Goal: Information Seeking & Learning: Learn about a topic

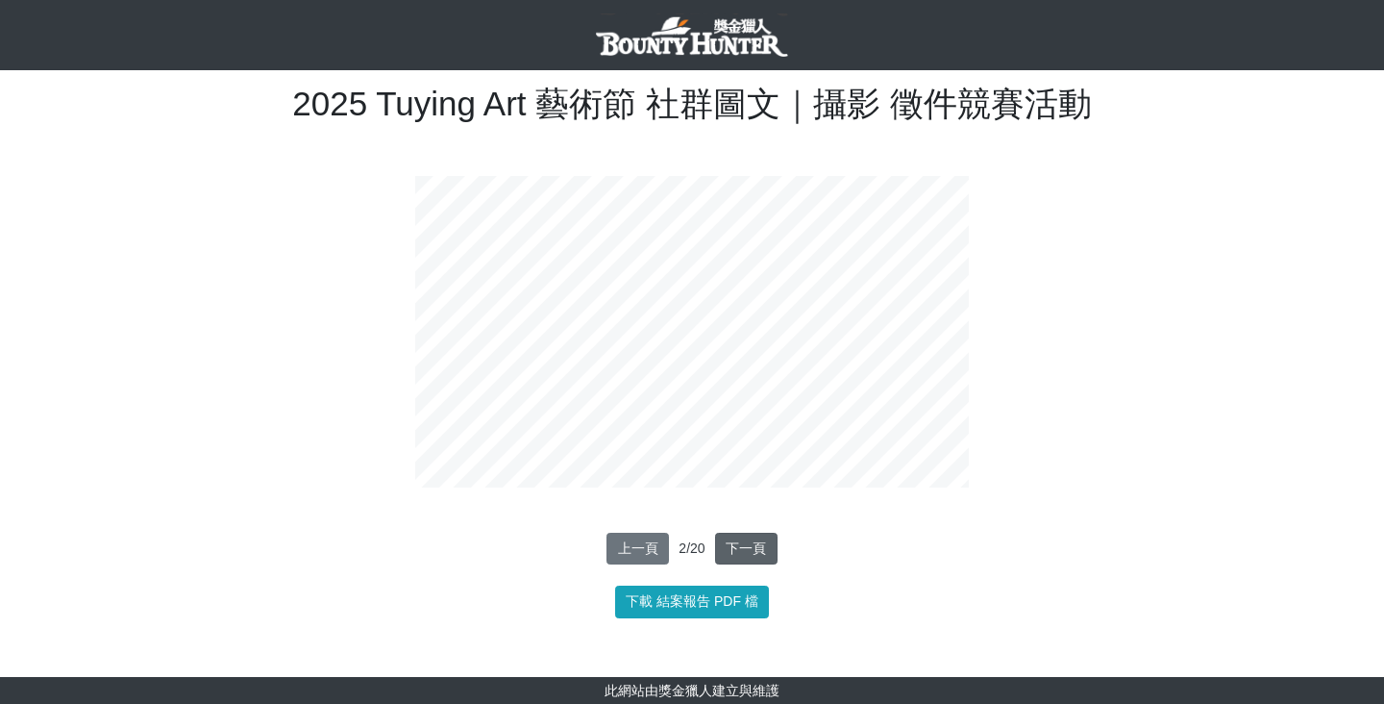
click at [743, 541] on button "下一頁" at bounding box center [746, 548] width 62 height 33
click at [743, 542] on button "下一頁" at bounding box center [746, 548] width 62 height 33
click at [743, 545] on button "下一頁" at bounding box center [746, 548] width 62 height 33
click at [745, 544] on button "下一頁" at bounding box center [746, 548] width 62 height 33
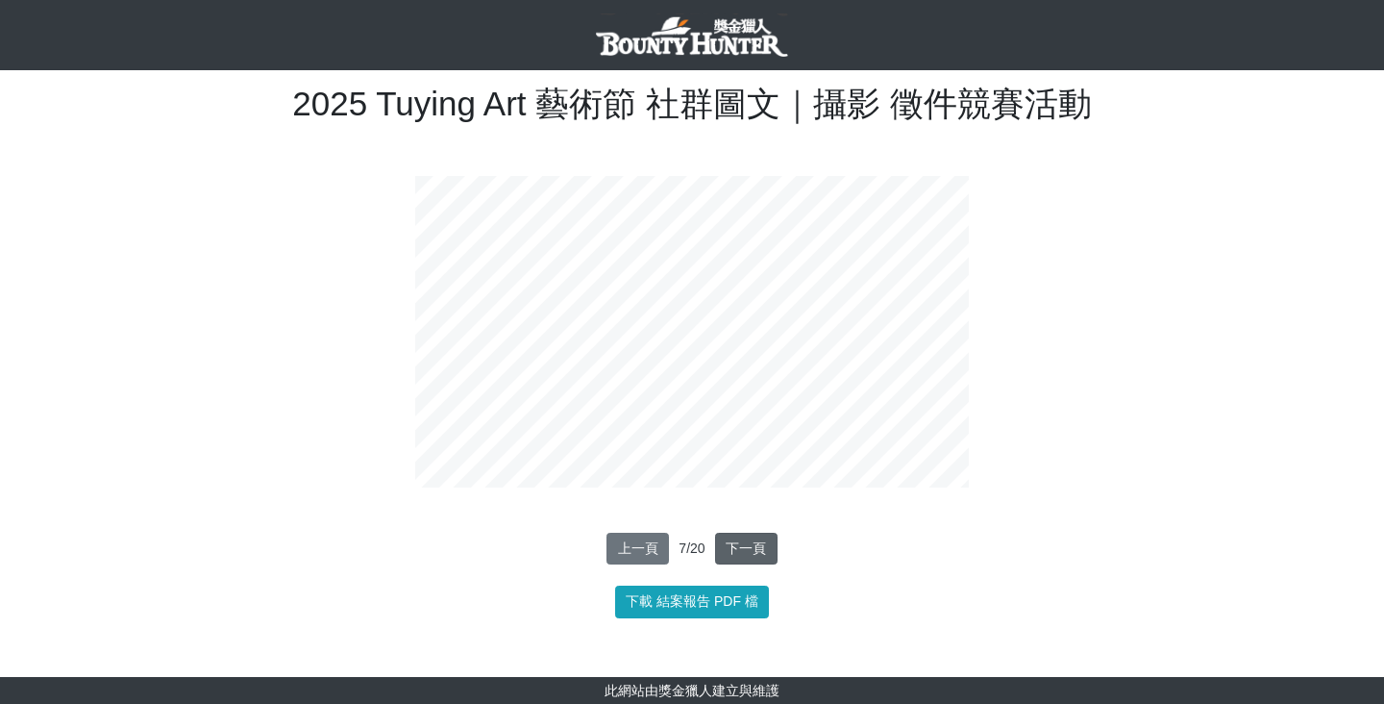
click at [745, 544] on button "下一頁" at bounding box center [746, 548] width 62 height 33
click at [745, 544] on button "下一頁" at bounding box center [750, 548] width 62 height 33
click at [756, 575] on div "上一頁 1 / 20 下一頁 下載 結案報告 PDF 檔" at bounding box center [692, 571] width 1067 height 93
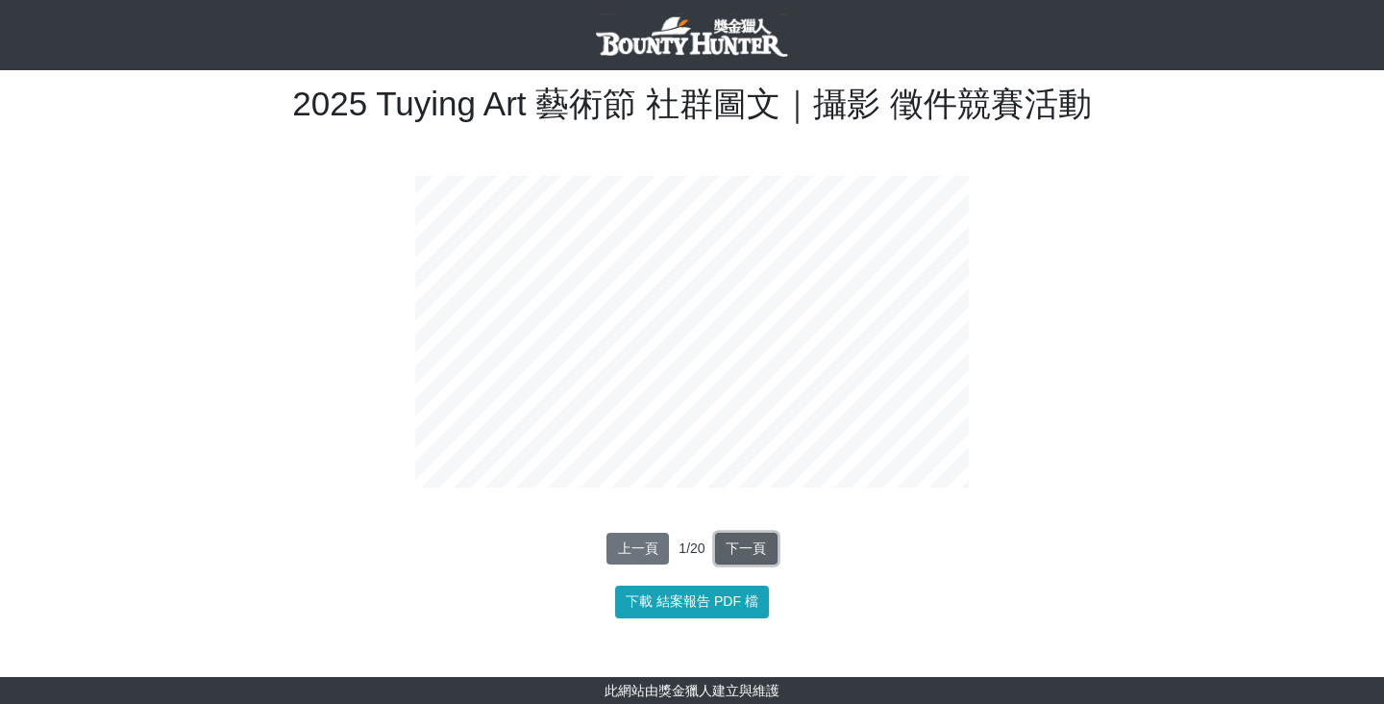
click at [756, 538] on button "下一頁" at bounding box center [746, 548] width 62 height 33
drag, startPoint x: 756, startPoint y: 538, endPoint x: 833, endPoint y: 501, distance: 85.5
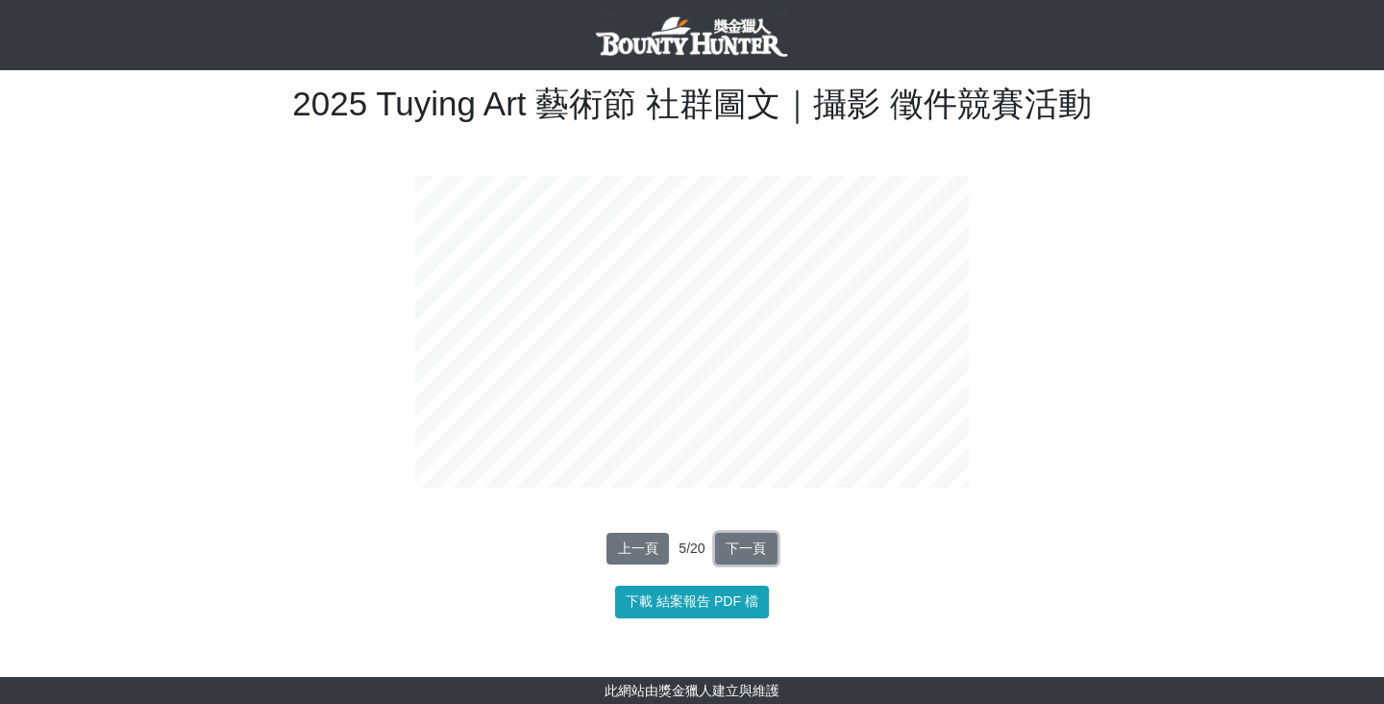
click at [833, 501] on div "2025 Tuying Art 藝術節 社群圖文｜攝影 徵件競賽活動 結案報告 資料讀取中，請稍後... 上一頁 5 / 20 下一頁 下載 結案報告 PDF…" at bounding box center [692, 362] width 1096 height 585
click at [740, 550] on button "下一頁" at bounding box center [746, 548] width 62 height 33
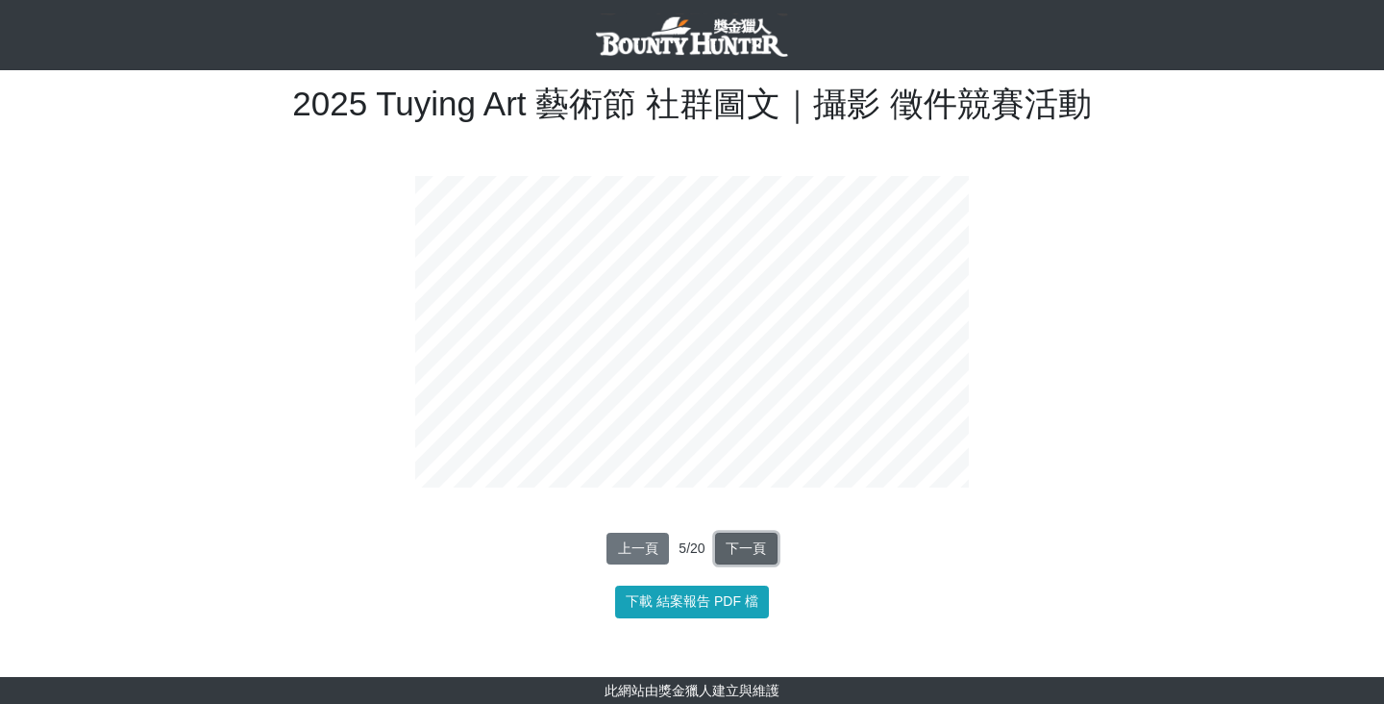
click at [740, 550] on button "下一頁" at bounding box center [746, 548] width 62 height 33
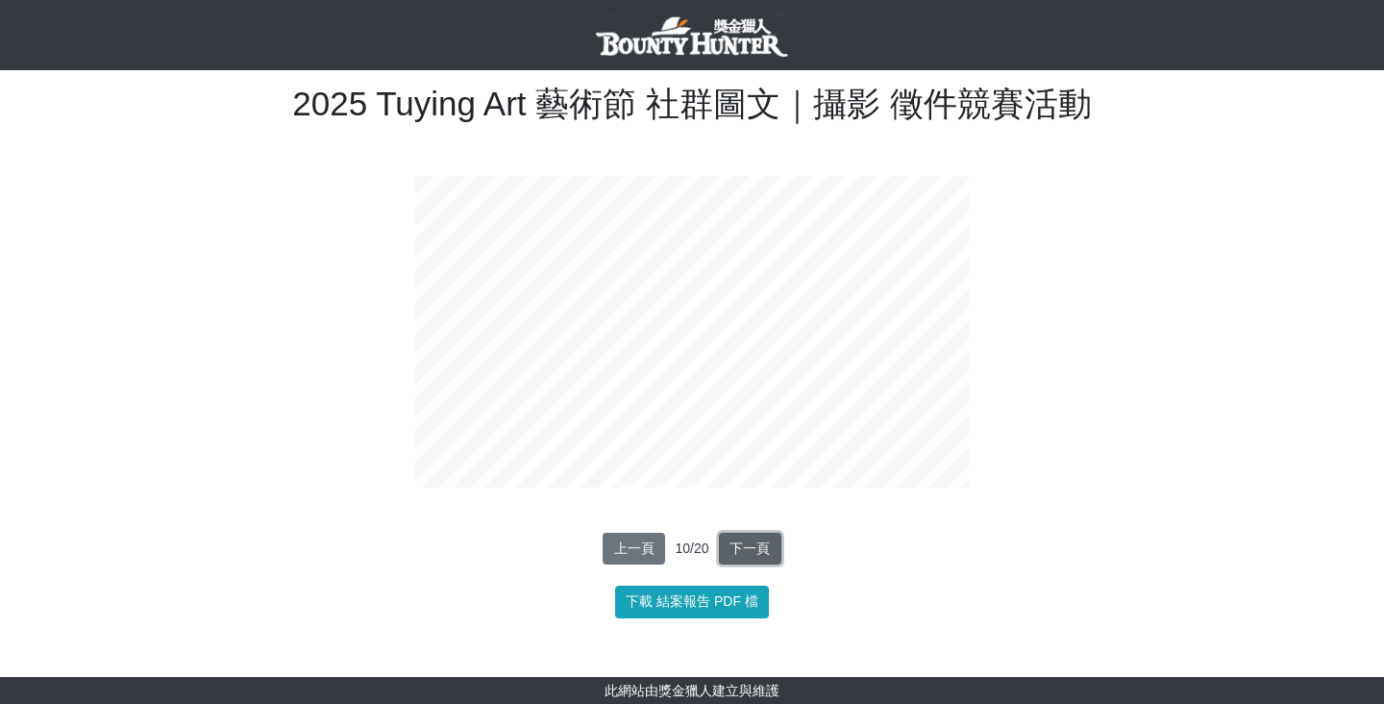
click at [740, 550] on button "下一頁" at bounding box center [750, 548] width 62 height 33
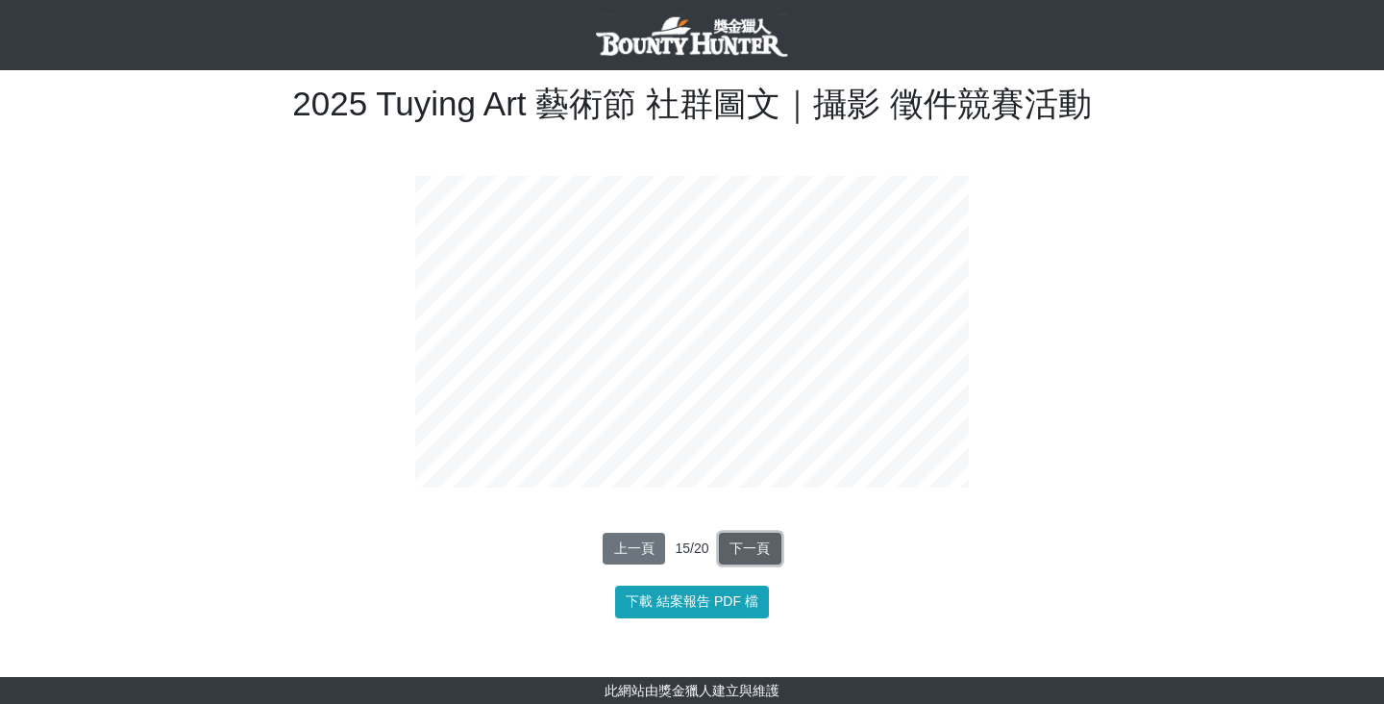
click at [740, 550] on button "下一頁" at bounding box center [750, 548] width 62 height 33
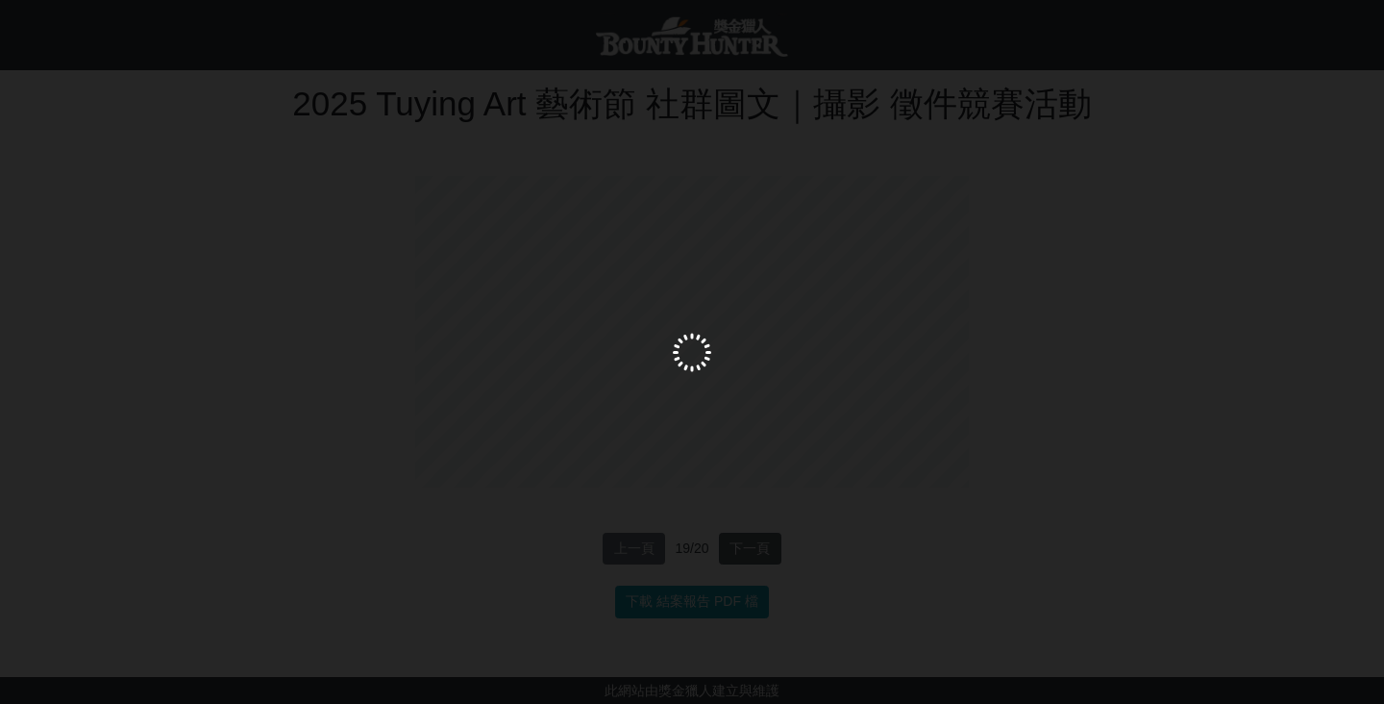
click at [740, 550] on div at bounding box center [692, 352] width 1384 height 704
click at [1032, 255] on div at bounding box center [692, 352] width 1384 height 704
click at [722, 568] on div at bounding box center [692, 352] width 1384 height 704
click at [1355, 30] on img at bounding box center [1363, 22] width 32 height 32
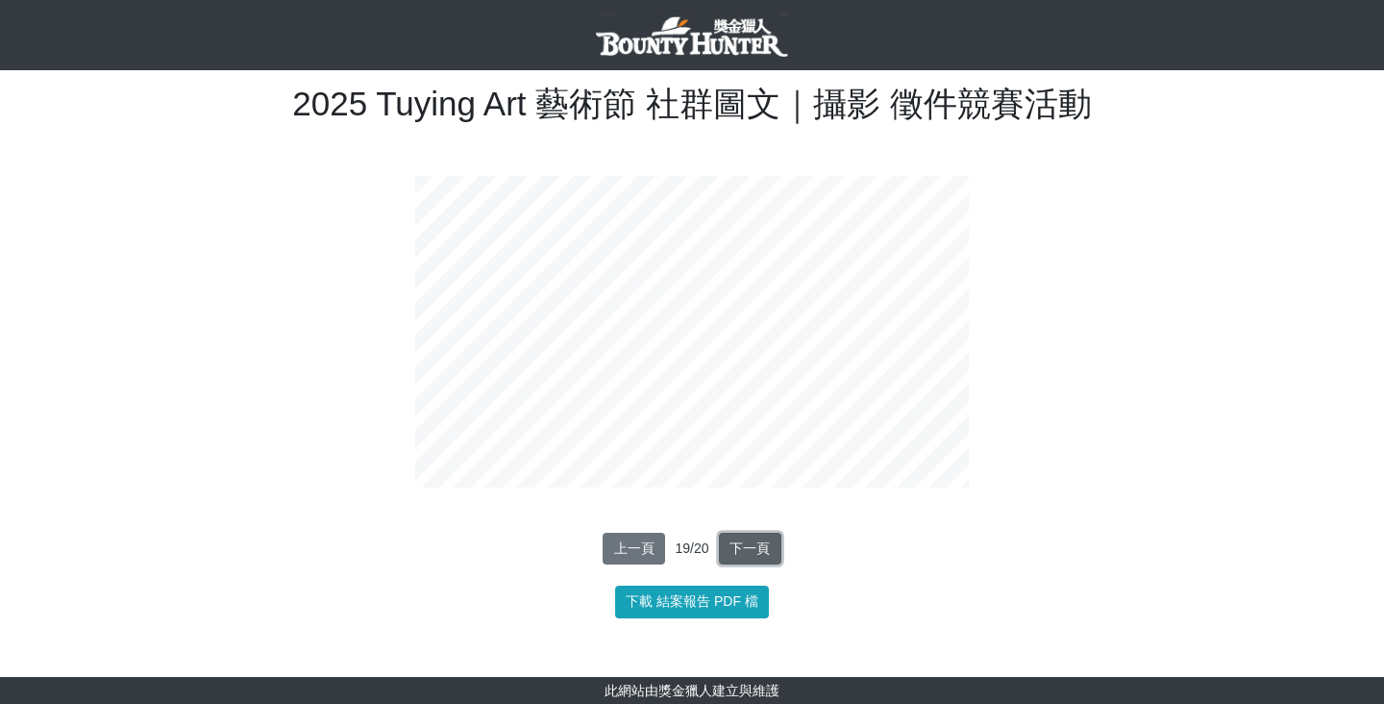
click at [759, 557] on button "下一頁" at bounding box center [750, 548] width 62 height 33
